Goal: Information Seeking & Learning: Learn about a topic

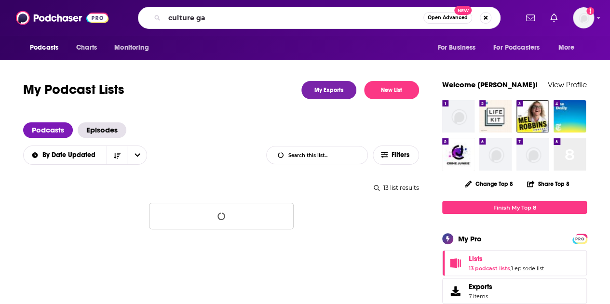
type input "culture gap"
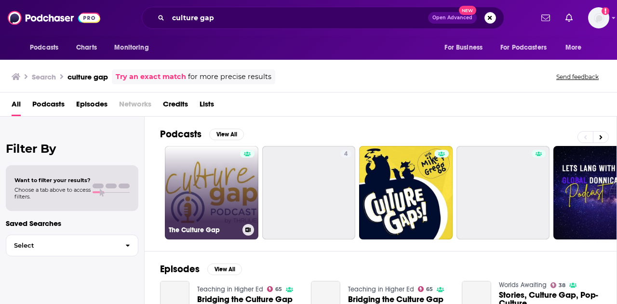
click at [213, 187] on link "The Culture Gap" at bounding box center [212, 193] width 94 height 94
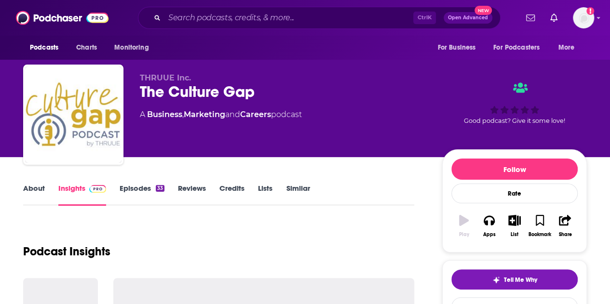
scroll to position [96, 0]
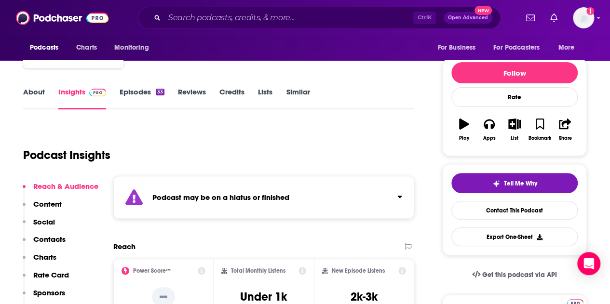
drag, startPoint x: 225, startPoint y: 3, endPoint x: 221, endPoint y: 14, distance: 11.3
click at [224, 3] on div "Podcasts Charts Monitoring Ctrl K Open Advanced New For Business For Podcasters…" at bounding box center [305, 18] width 610 height 36
click at [219, 17] on input "Search podcasts, credits, & more..." at bounding box center [288, 17] width 249 height 15
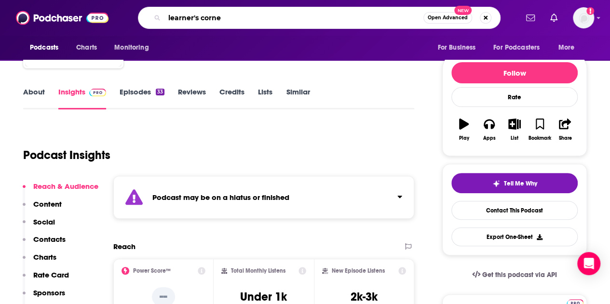
type input "learner's corner"
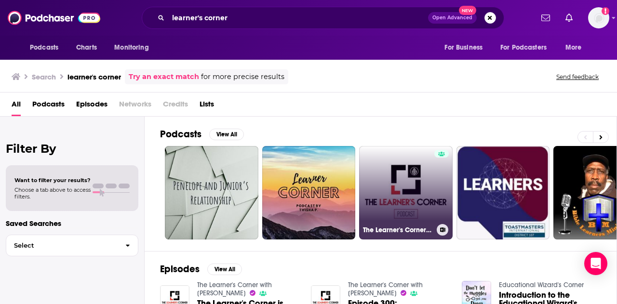
click at [411, 146] on link "The Learner's Corner with [PERSON_NAME]" at bounding box center [406, 193] width 94 height 94
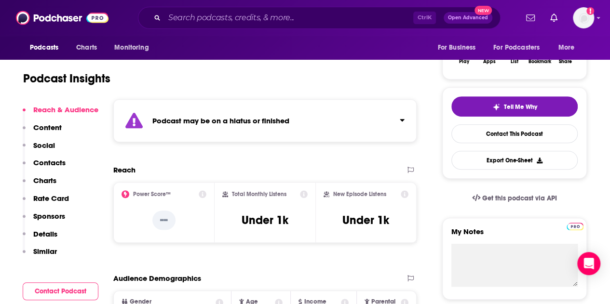
scroll to position [193, 0]
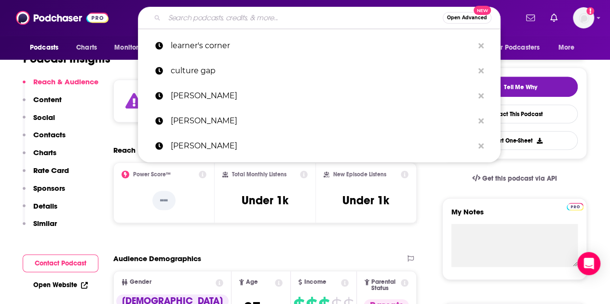
click at [222, 20] on input "Search podcasts, credits, & more..." at bounding box center [303, 17] width 278 height 15
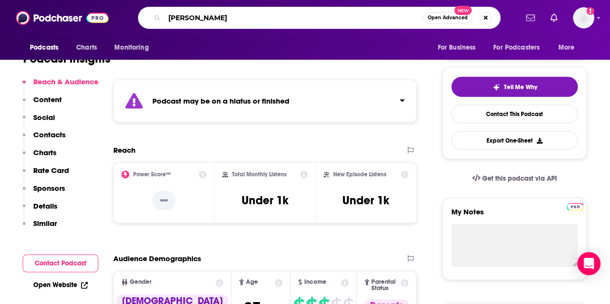
type input "[PERSON_NAME]"
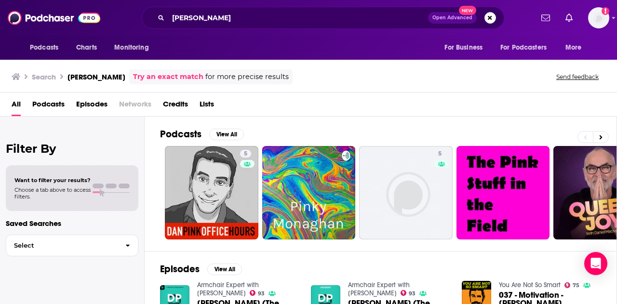
click at [42, 104] on span "Podcasts" at bounding box center [48, 106] width 32 height 20
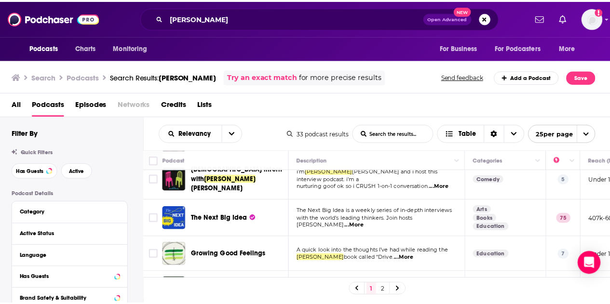
scroll to position [338, 0]
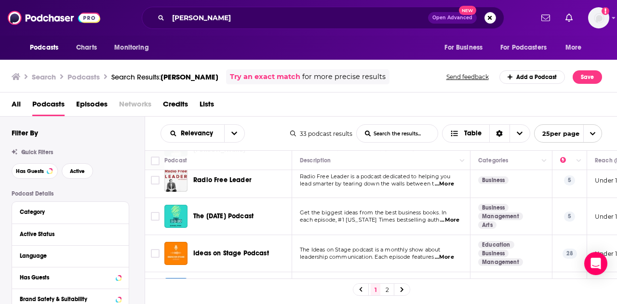
click at [245, 208] on div "Podcasts Charts Monitoring [PERSON_NAME] Open Advanced New For Business For Pod…" at bounding box center [308, 152] width 617 height 304
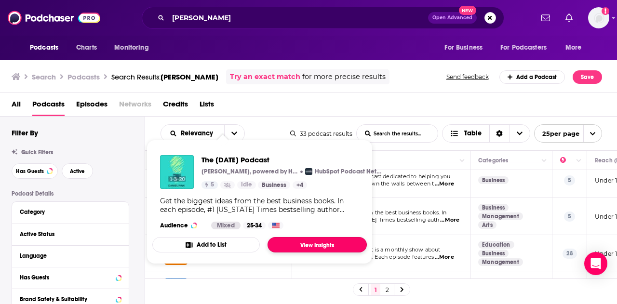
click at [311, 243] on link "View Insights" at bounding box center [317, 244] width 99 height 15
